Goal: Navigation & Orientation: Find specific page/section

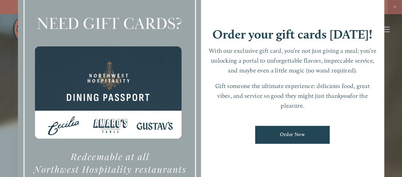
click at [395, 7] on div at bounding box center [201, 88] width 402 height 177
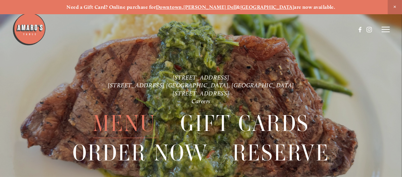
click at [128, 119] on span "Menu" at bounding box center [124, 123] width 63 height 29
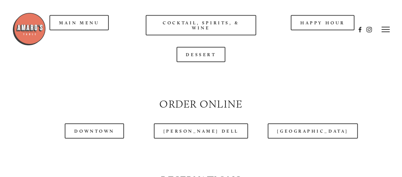
scroll to position [611, 0]
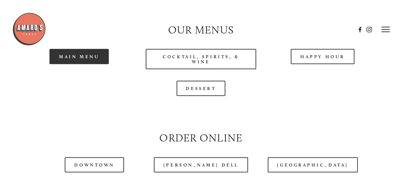
click at [68, 64] on link "Main Menu" at bounding box center [79, 56] width 59 height 15
